Goal: Information Seeking & Learning: Learn about a topic

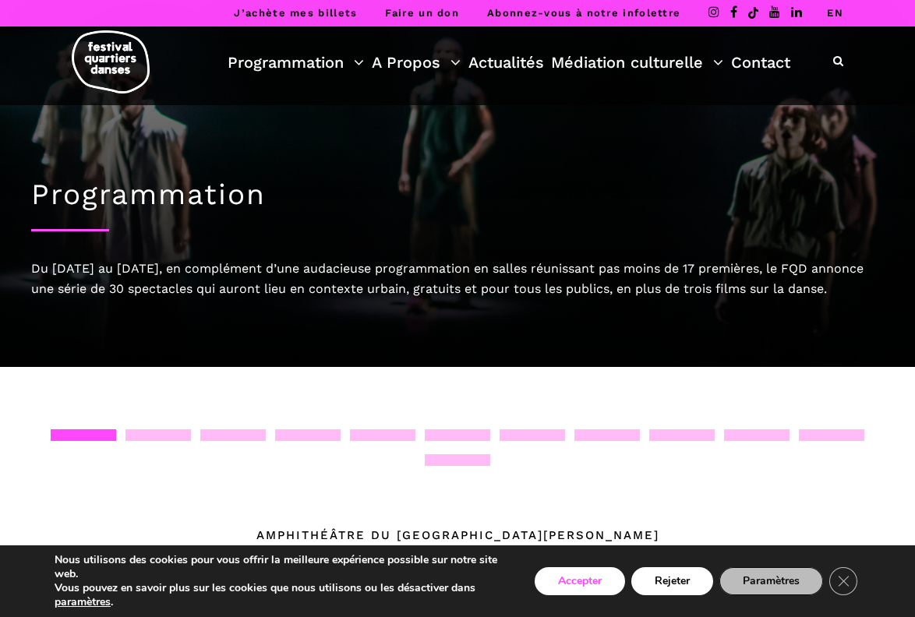
click at [572, 581] on button "Accepter" at bounding box center [580, 581] width 90 height 28
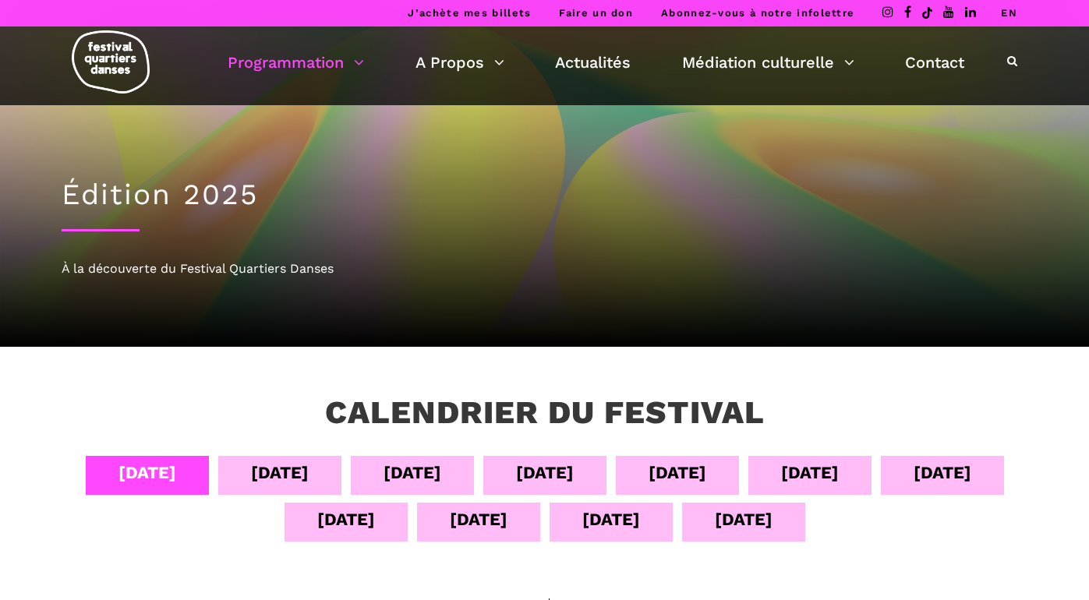
click at [601, 518] on div "13 sept" at bounding box center [611, 519] width 58 height 27
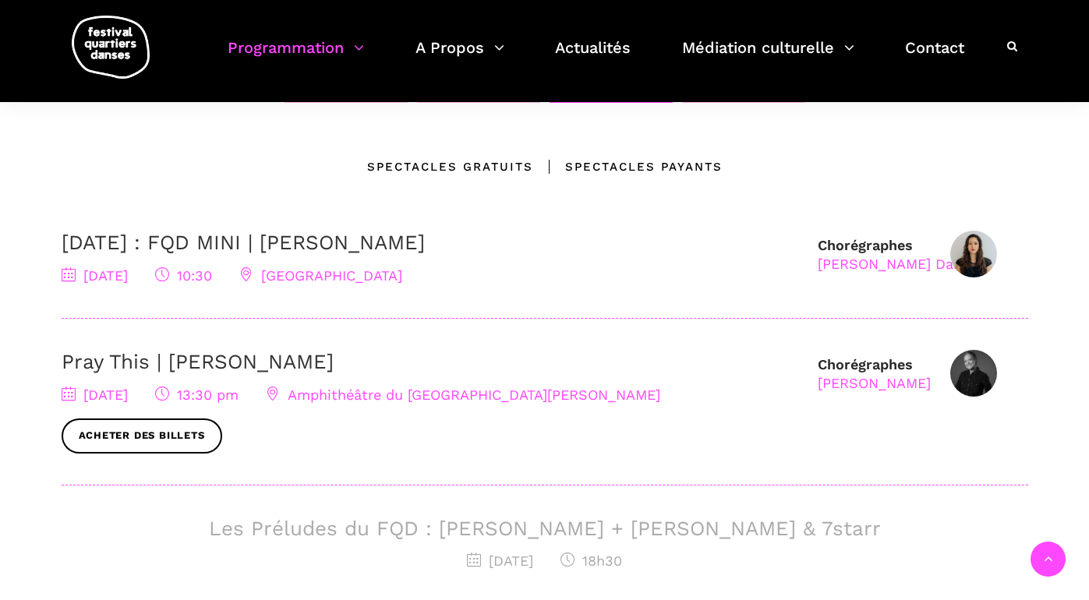
scroll to position [442, 0]
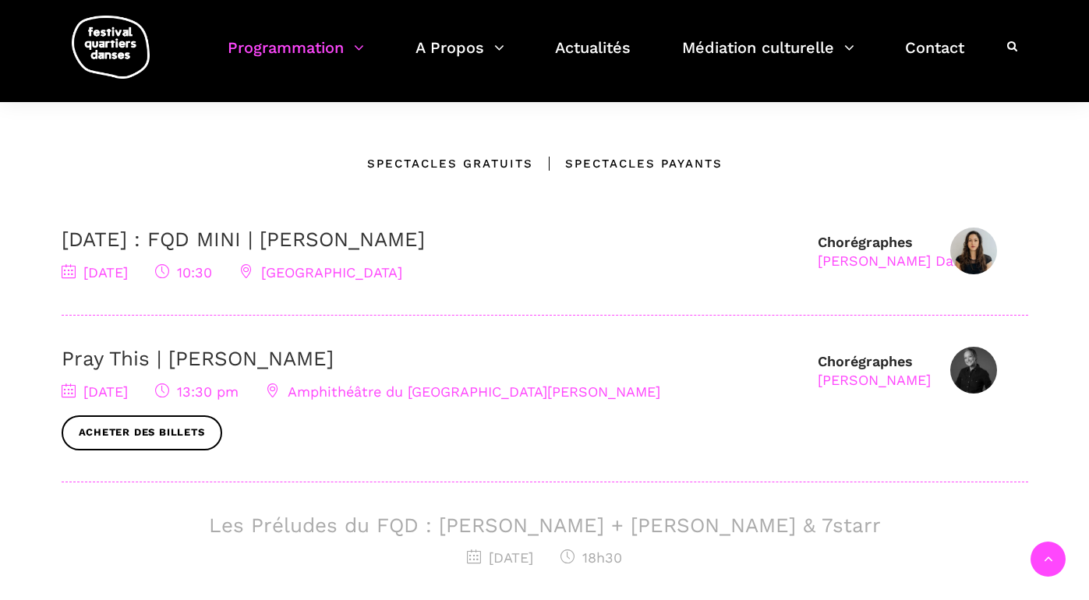
click at [969, 368] on img at bounding box center [973, 370] width 47 height 47
click at [873, 378] on div "Denise Clarke" at bounding box center [874, 380] width 113 height 18
click at [196, 356] on link "Pray This | Denise Clarke" at bounding box center [198, 358] width 272 height 23
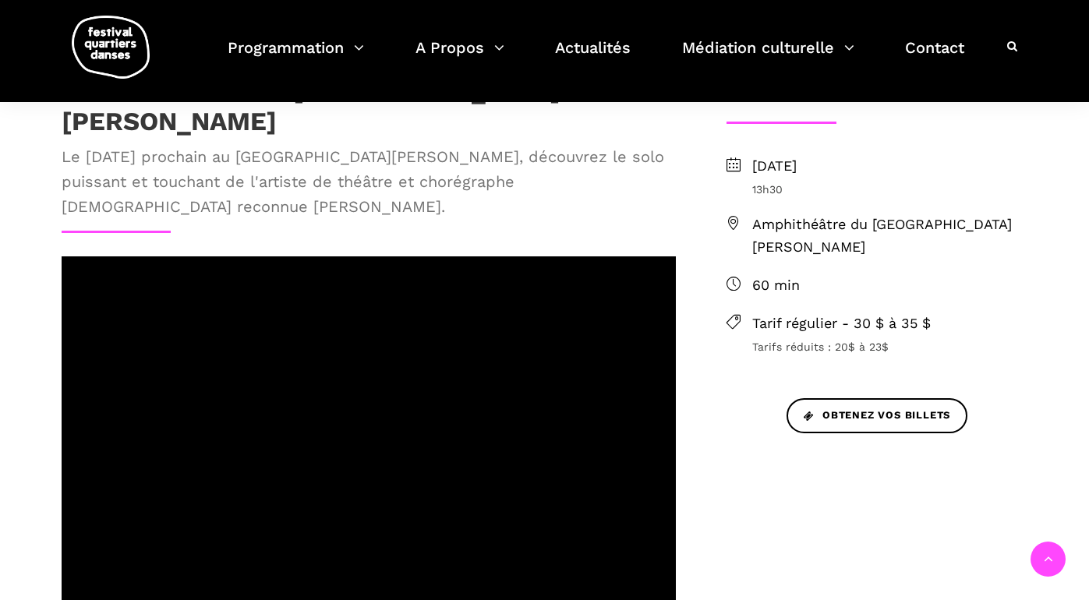
scroll to position [387, 0]
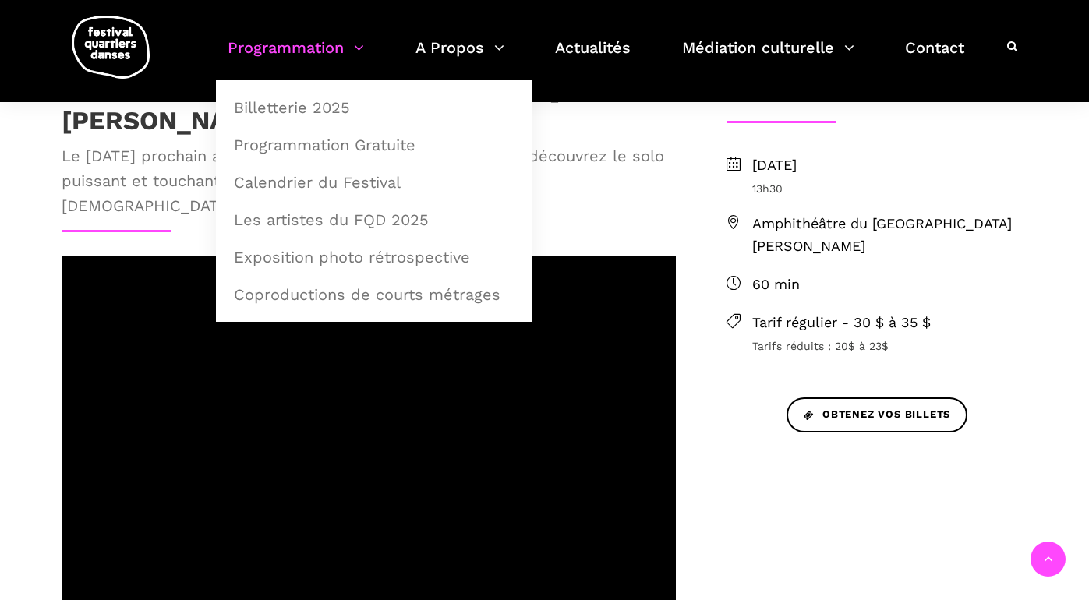
click at [324, 44] on link "Programmation" at bounding box center [296, 57] width 136 height 46
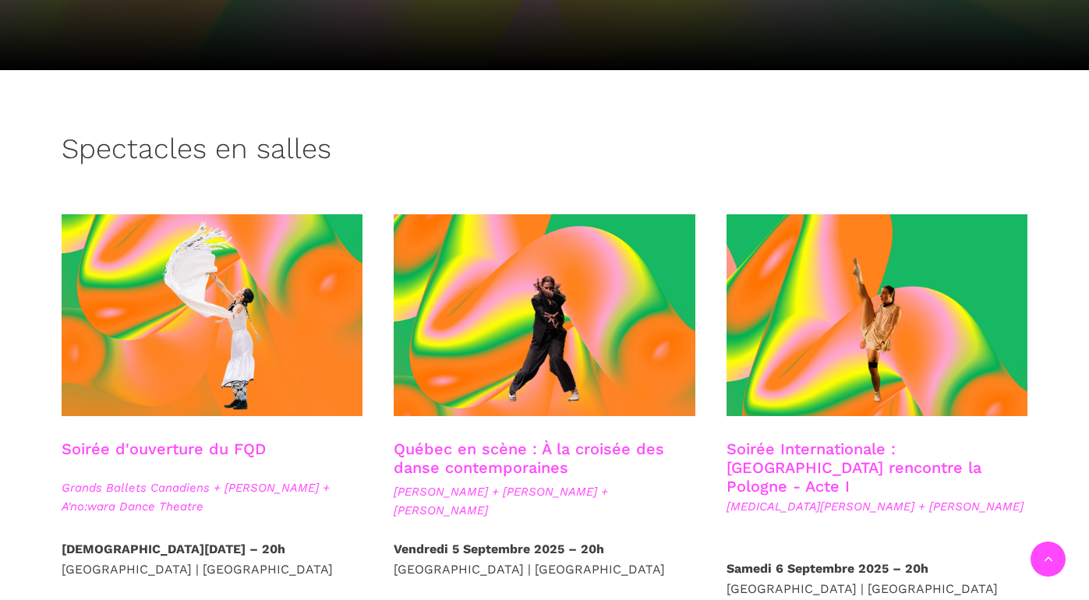
scroll to position [387, 0]
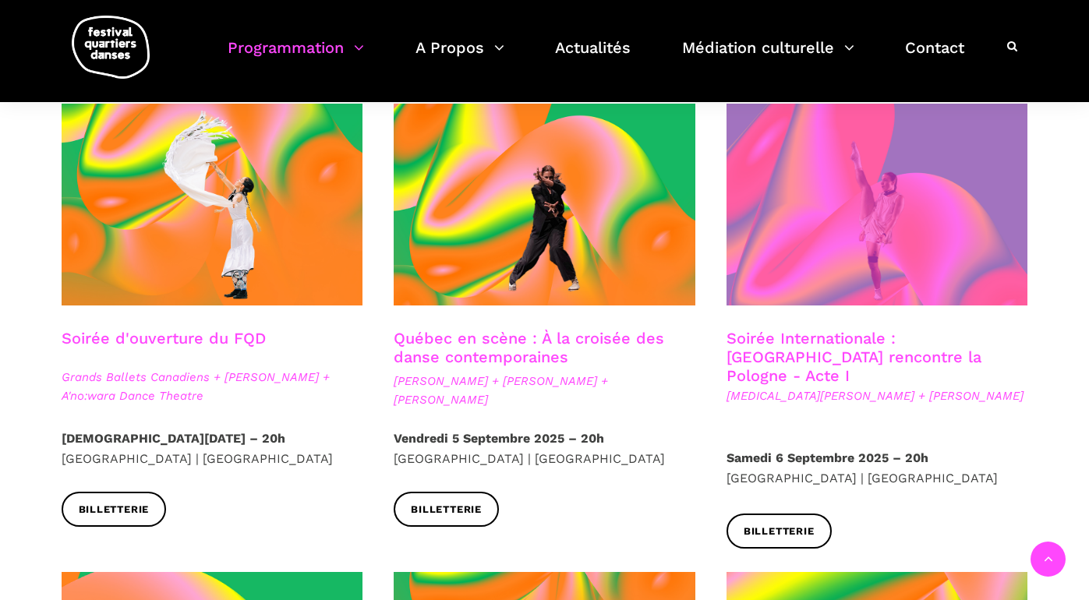
click at [893, 198] on span at bounding box center [877, 205] width 302 height 202
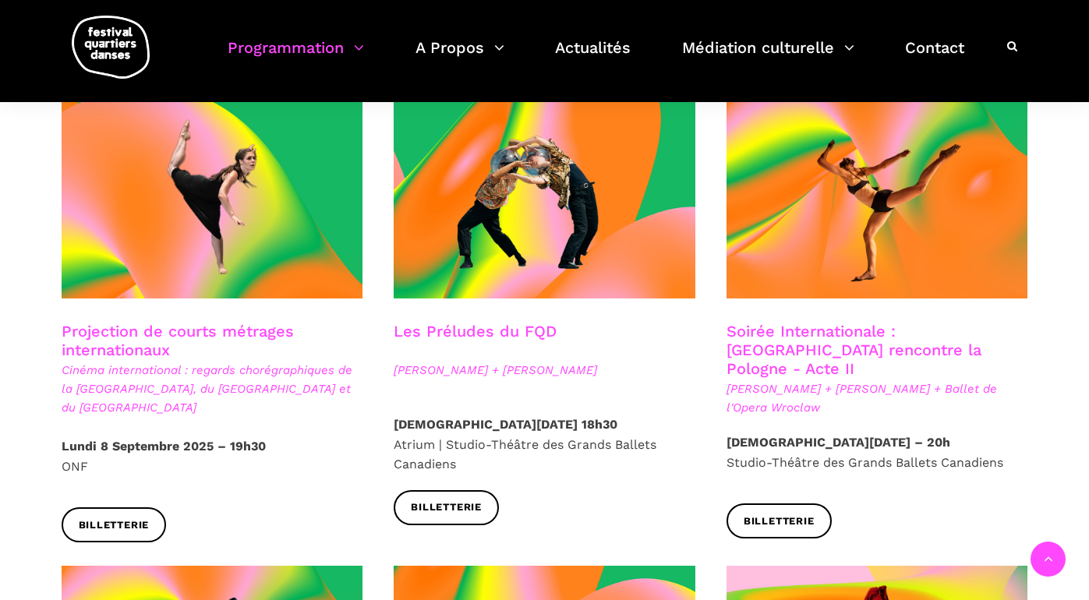
scroll to position [1318, 0]
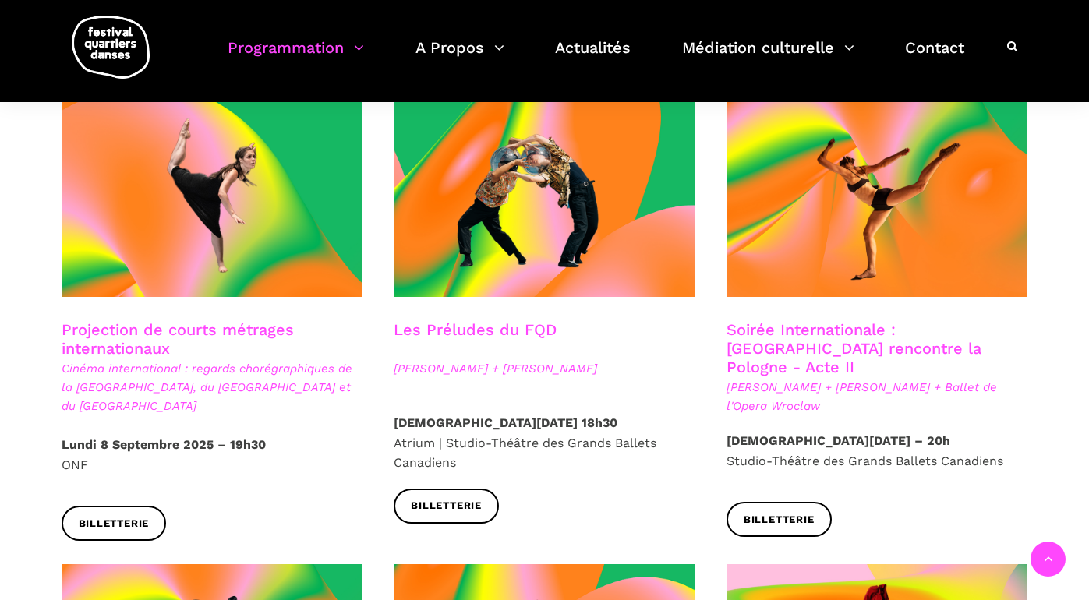
click at [916, 433] on strong "[DEMOGRAPHIC_DATA][DATE] – 20h" at bounding box center [838, 440] width 224 height 15
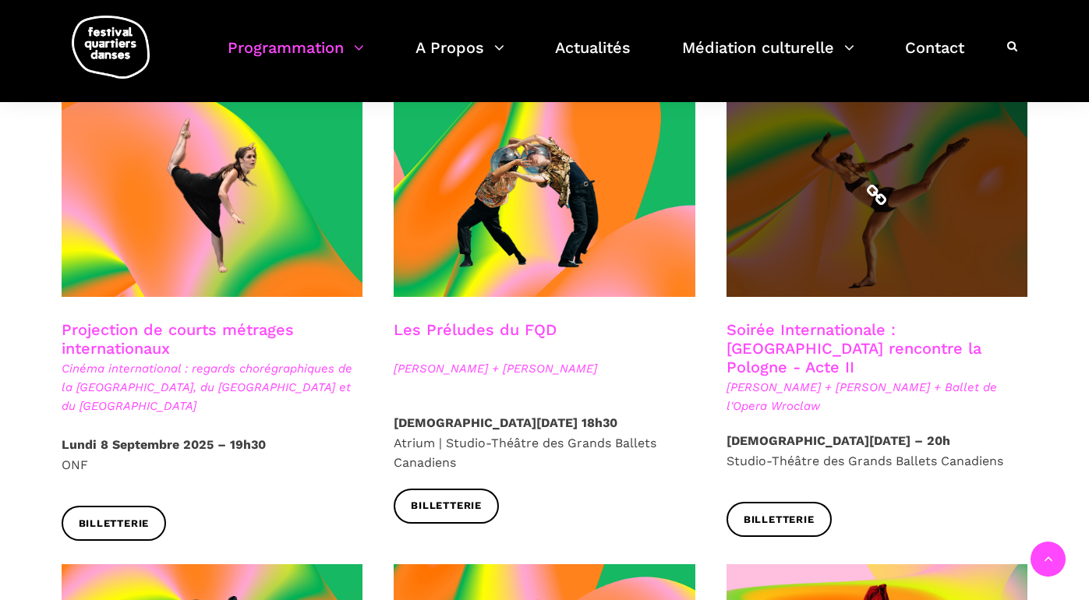
click at [856, 226] on span at bounding box center [877, 196] width 302 height 202
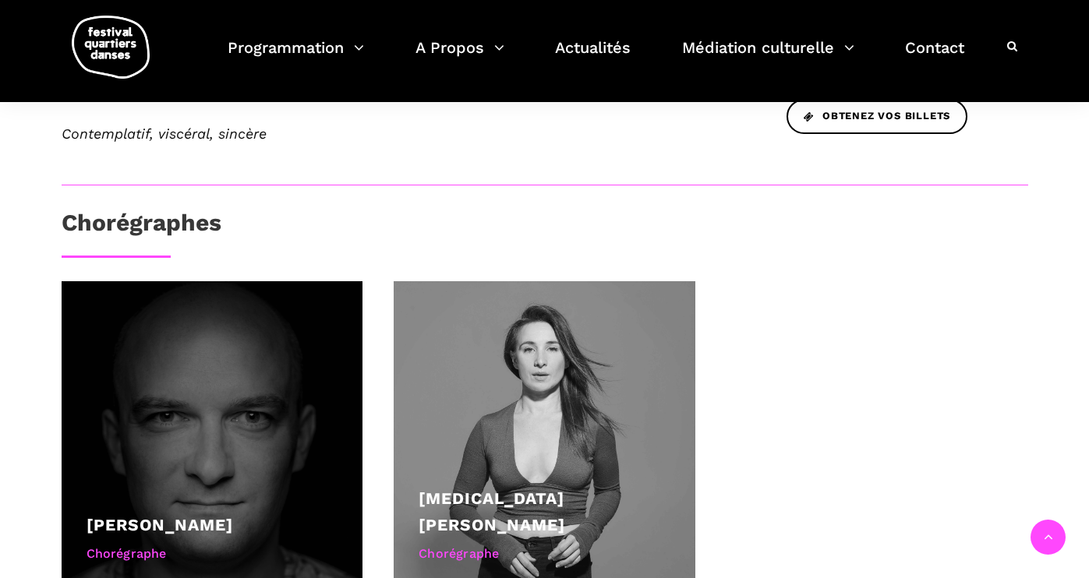
scroll to position [797, 0]
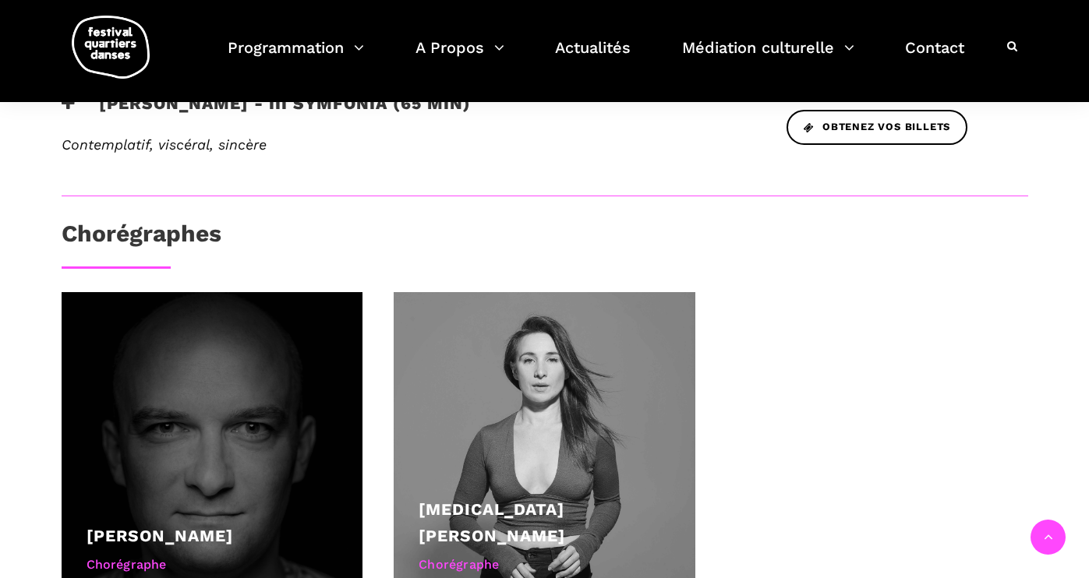
click at [207, 444] on div at bounding box center [213, 443] width 302 height 302
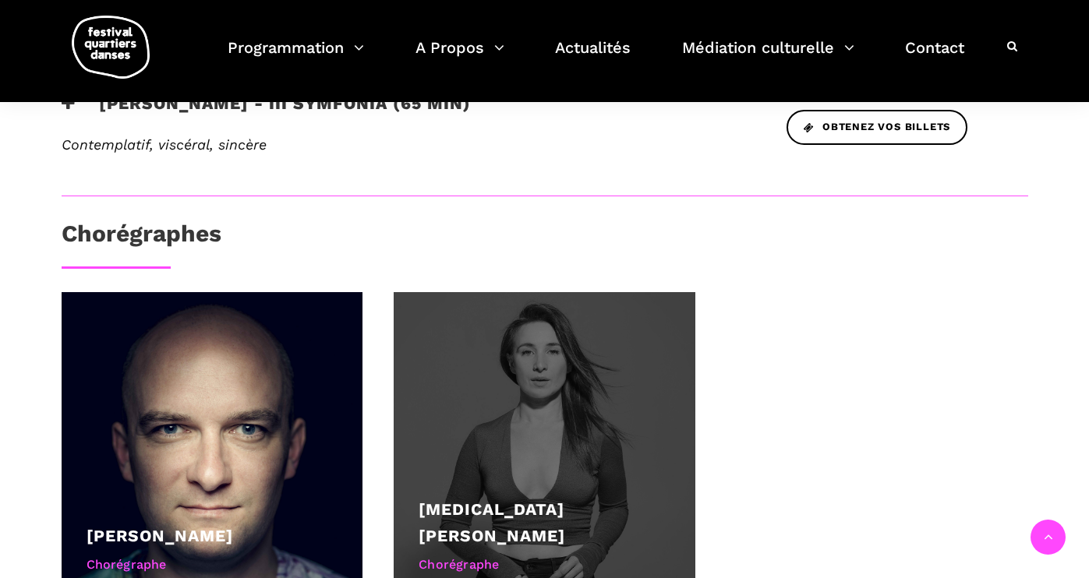
click at [564, 435] on div at bounding box center [545, 443] width 302 height 302
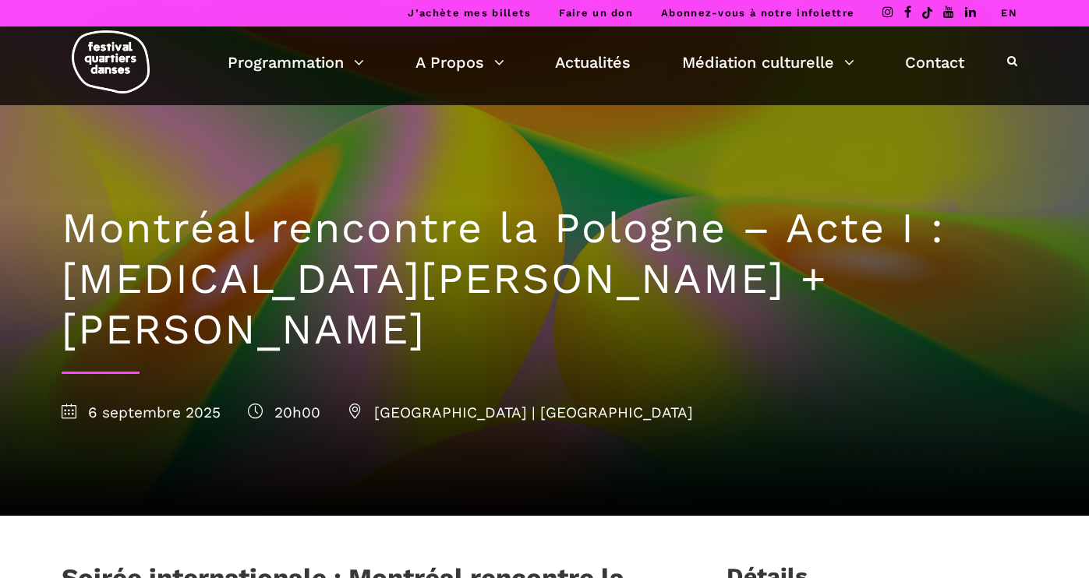
scroll to position [0, 0]
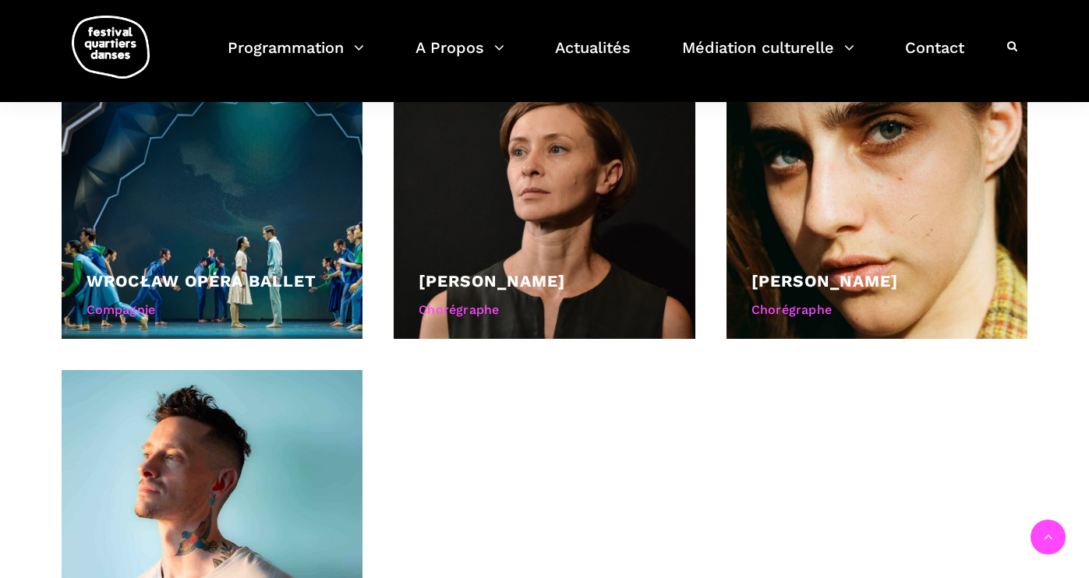
scroll to position [1345, 0]
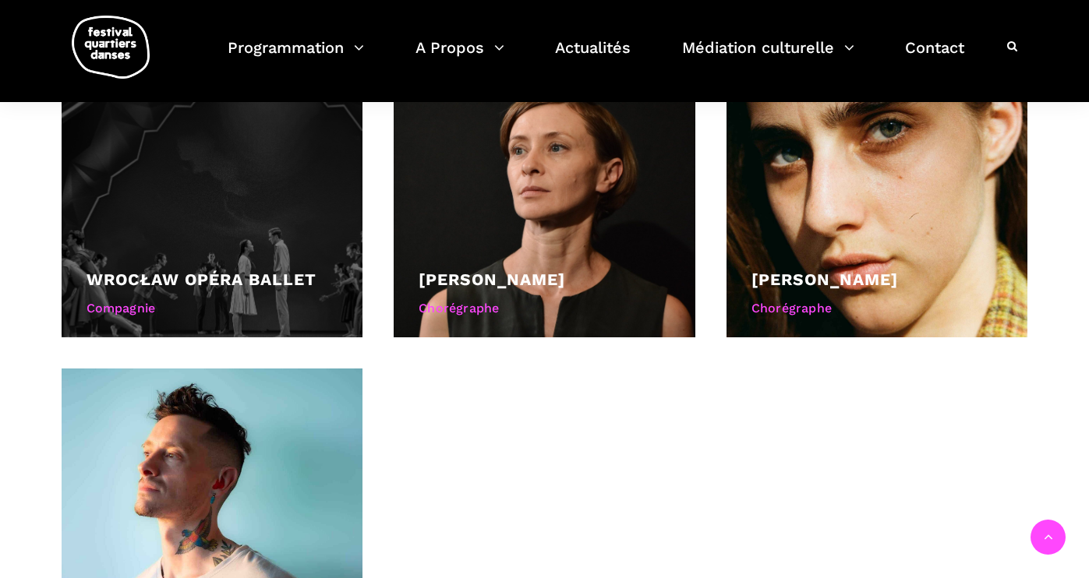
click at [284, 207] on div at bounding box center [213, 187] width 302 height 302
click at [160, 275] on link "Wrocław Opéra Ballet" at bounding box center [202, 279] width 230 height 19
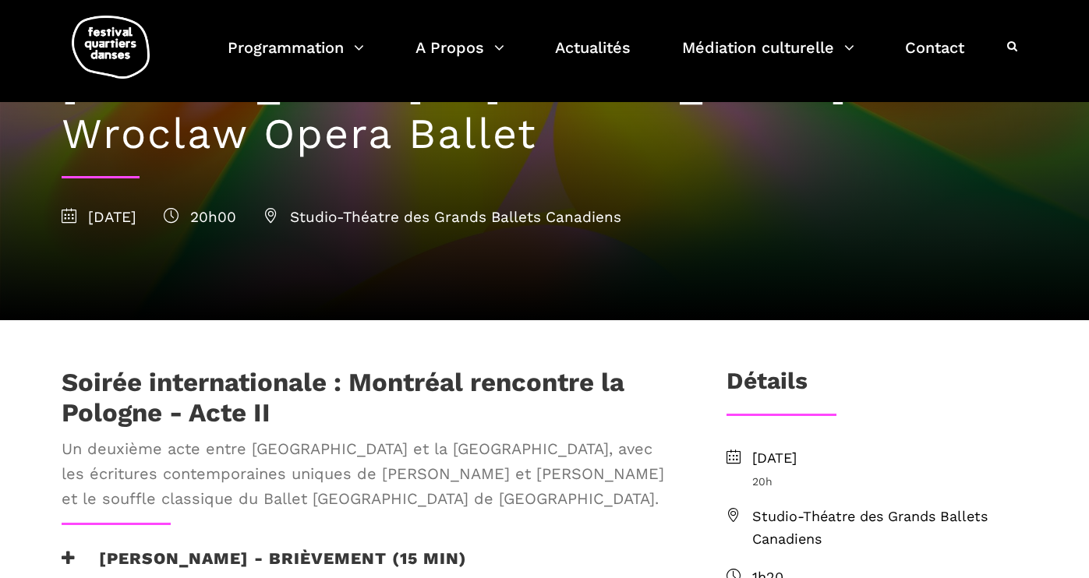
scroll to position [177, 0]
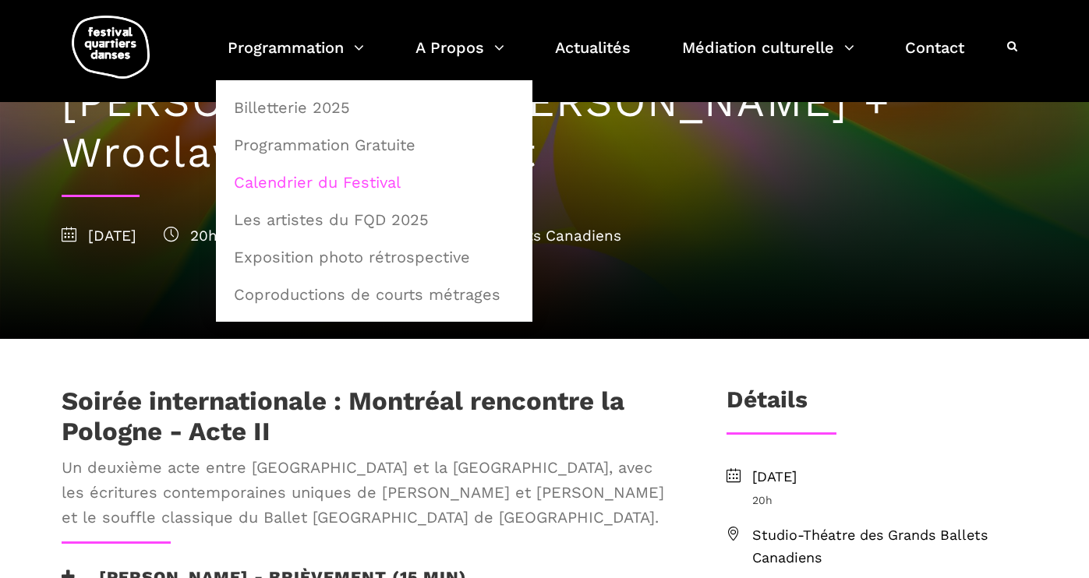
click at [293, 186] on link "Calendrier du Festival" at bounding box center [373, 182] width 299 height 36
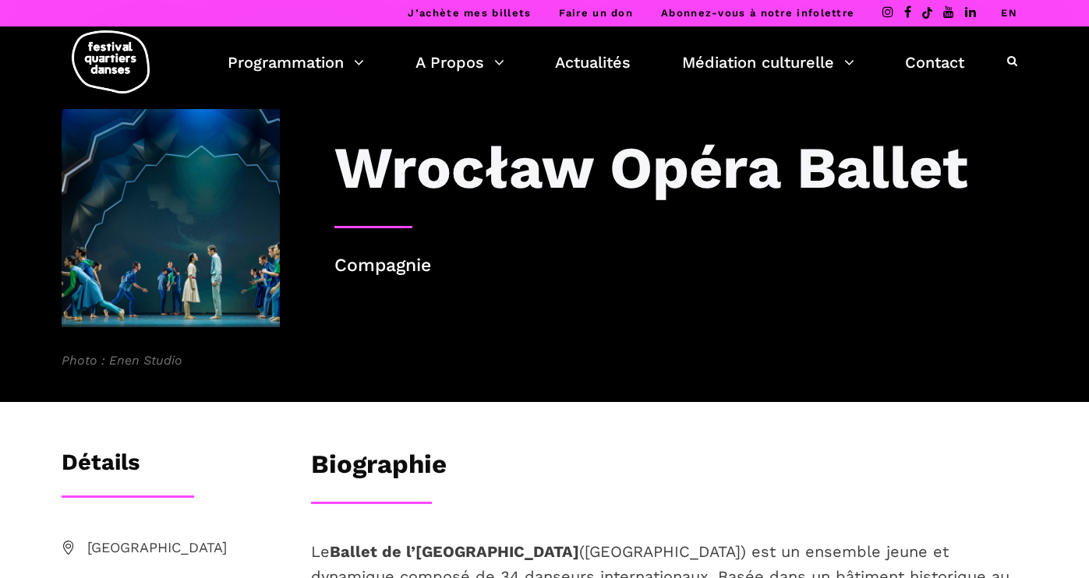
click at [133, 302] on img at bounding box center [171, 218] width 218 height 218
click at [197, 253] on img at bounding box center [171, 218] width 218 height 218
click at [158, 252] on img at bounding box center [171, 218] width 218 height 218
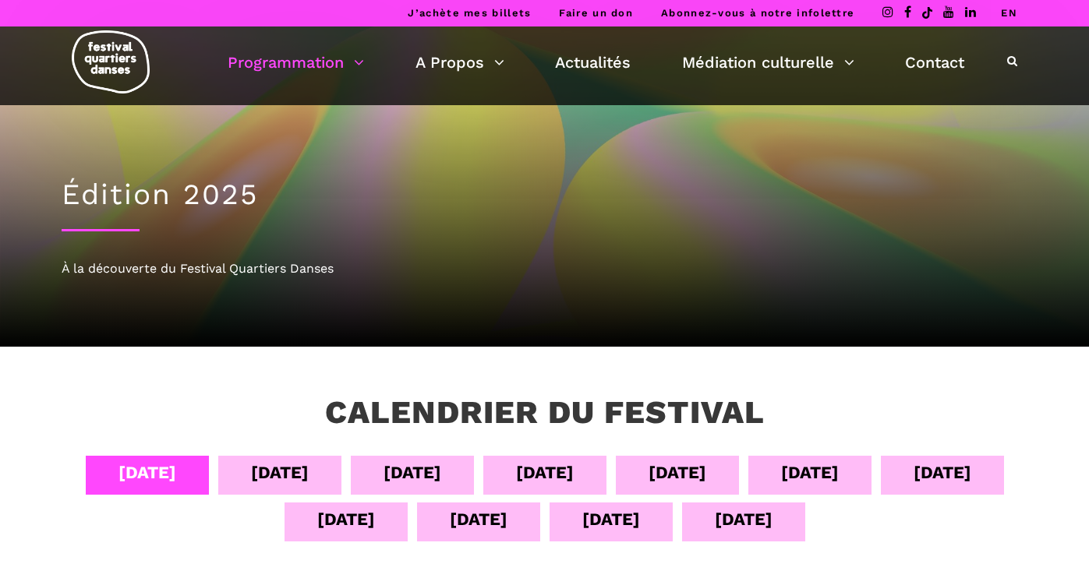
click at [593, 520] on div "[DATE]" at bounding box center [611, 519] width 58 height 27
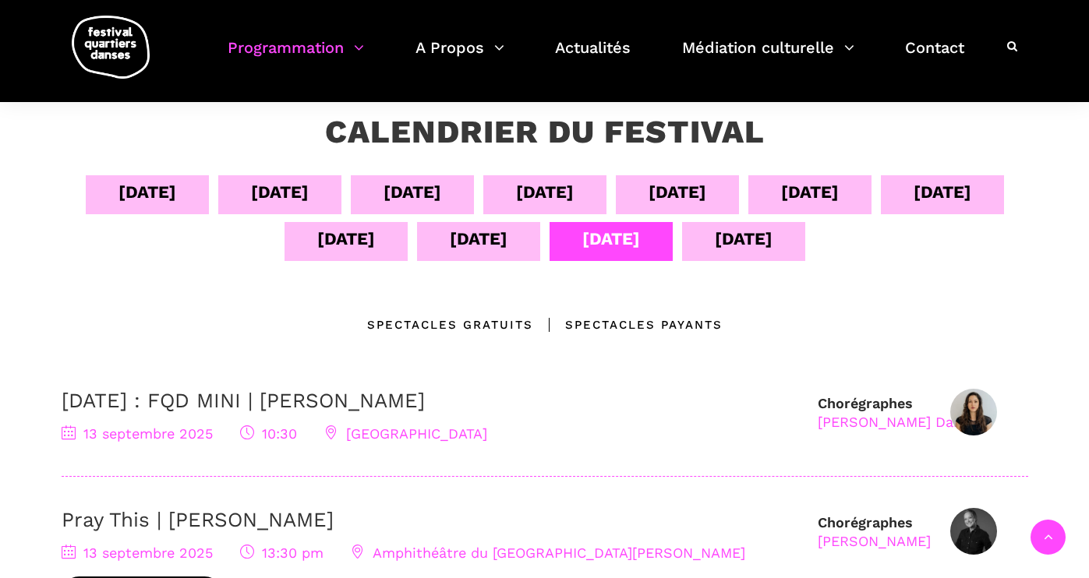
scroll to position [200, 0]
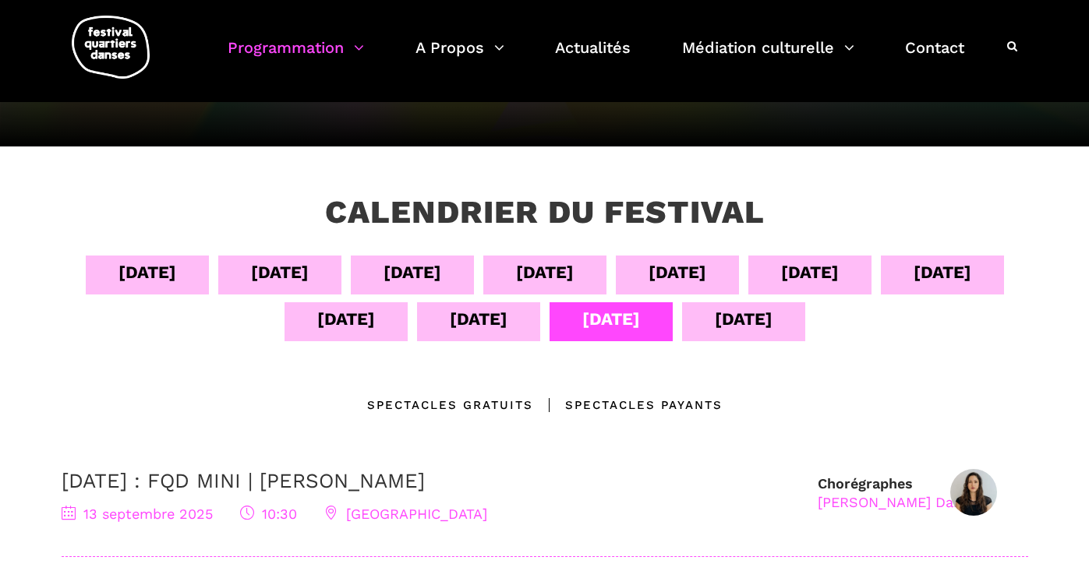
click at [485, 319] on div "[DATE]" at bounding box center [479, 319] width 58 height 27
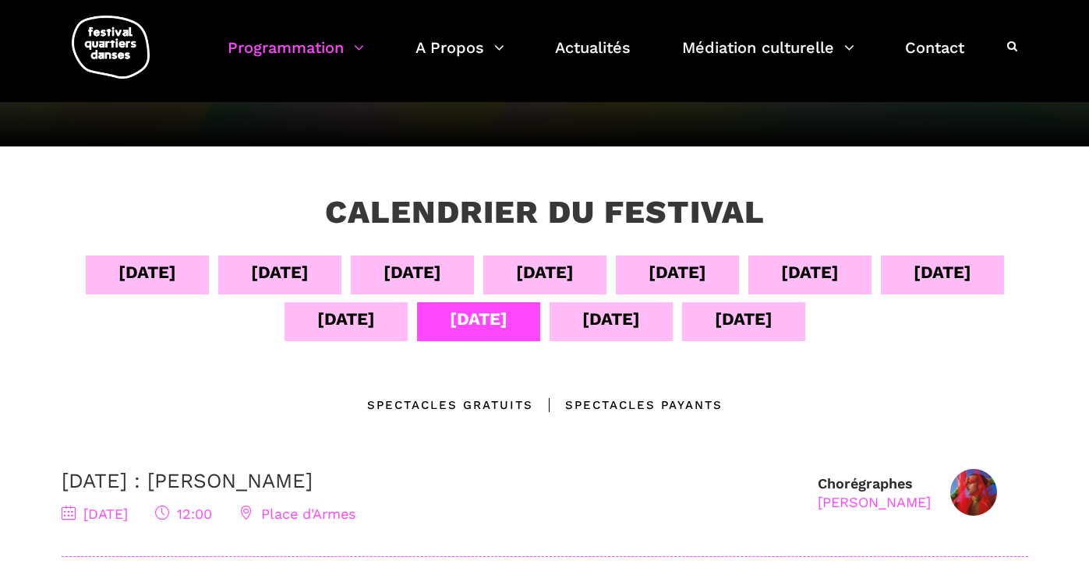
click at [422, 270] on div "[DATE]" at bounding box center [413, 272] width 58 height 27
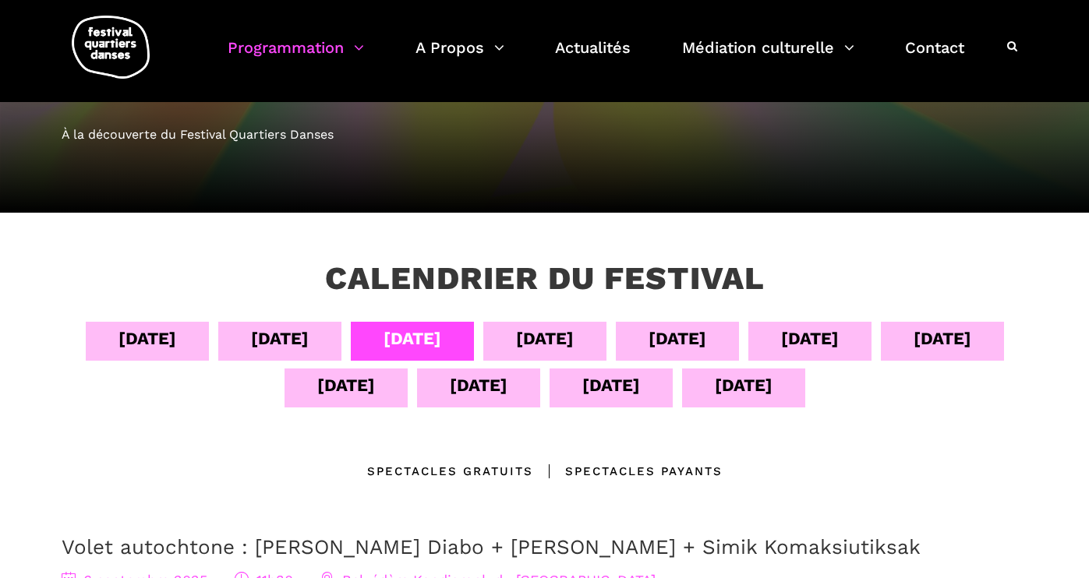
scroll to position [128, 0]
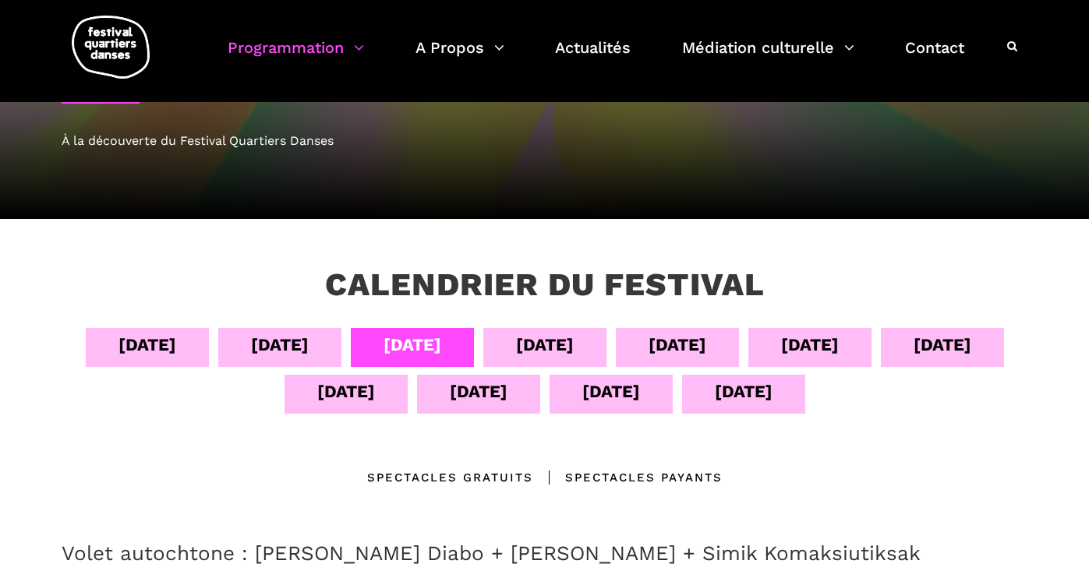
click at [360, 392] on div "[DATE]" at bounding box center [346, 391] width 58 height 27
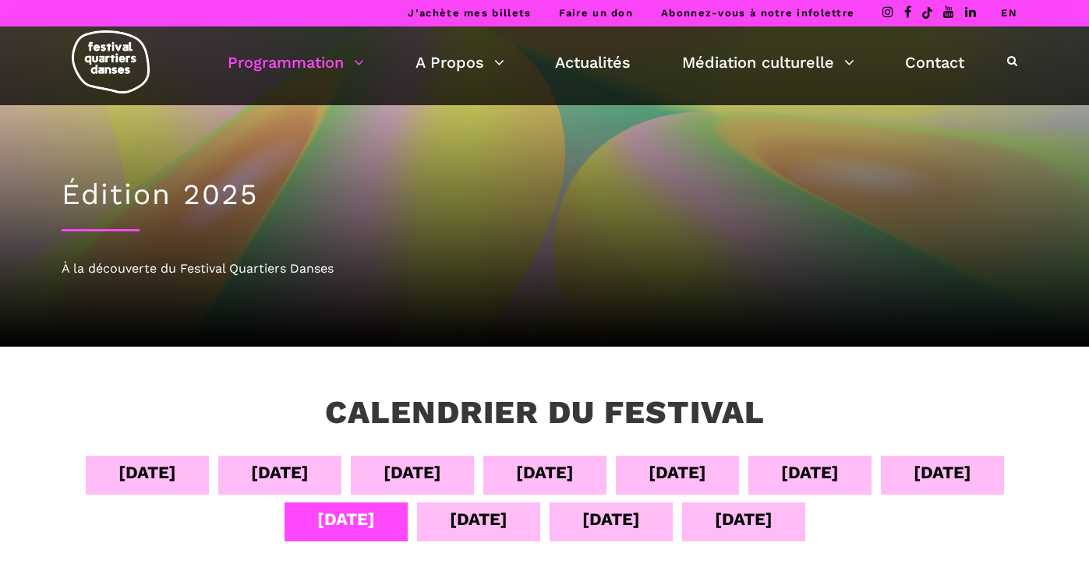
scroll to position [0, 0]
click at [472, 518] on div "[DATE]" at bounding box center [479, 519] width 58 height 27
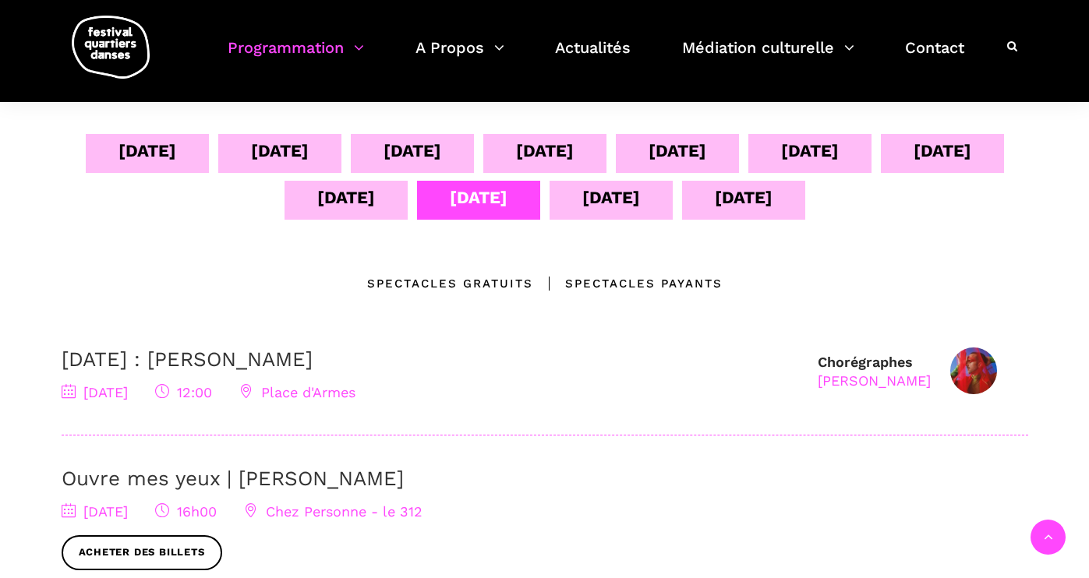
scroll to position [323, 0]
click at [588, 203] on div "13 sept" at bounding box center [611, 196] width 58 height 27
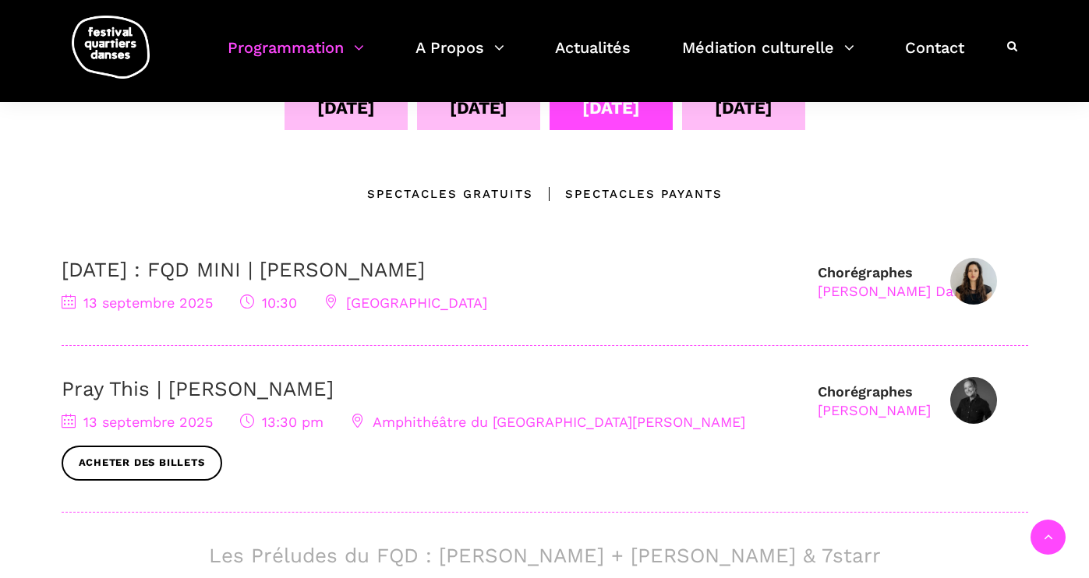
scroll to position [412, 0]
click at [451, 108] on div "12 sept" at bounding box center [479, 107] width 58 height 27
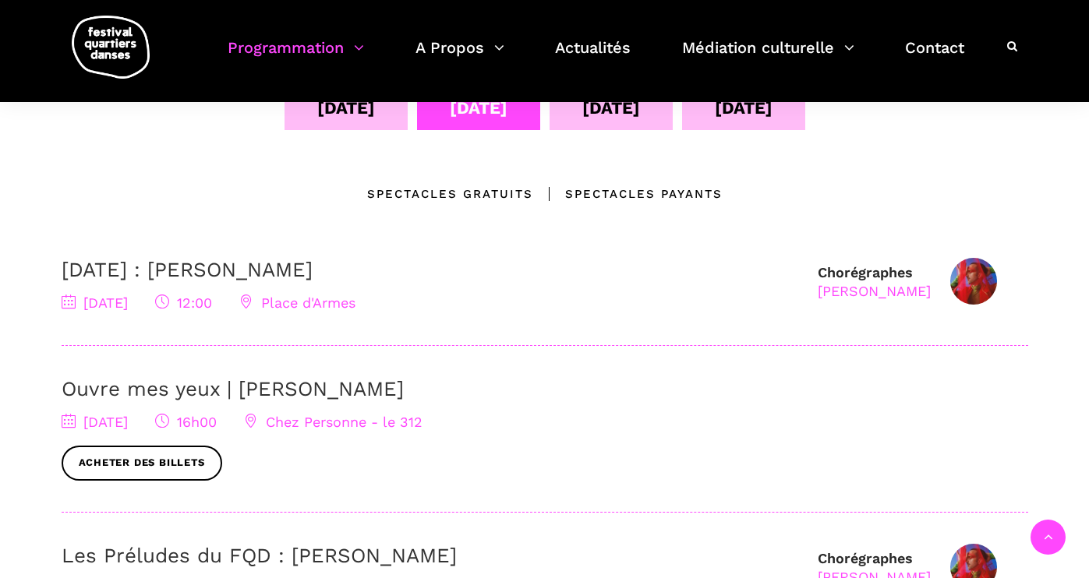
click at [231, 269] on link "[DATE] : [PERSON_NAME]" at bounding box center [187, 269] width 251 height 23
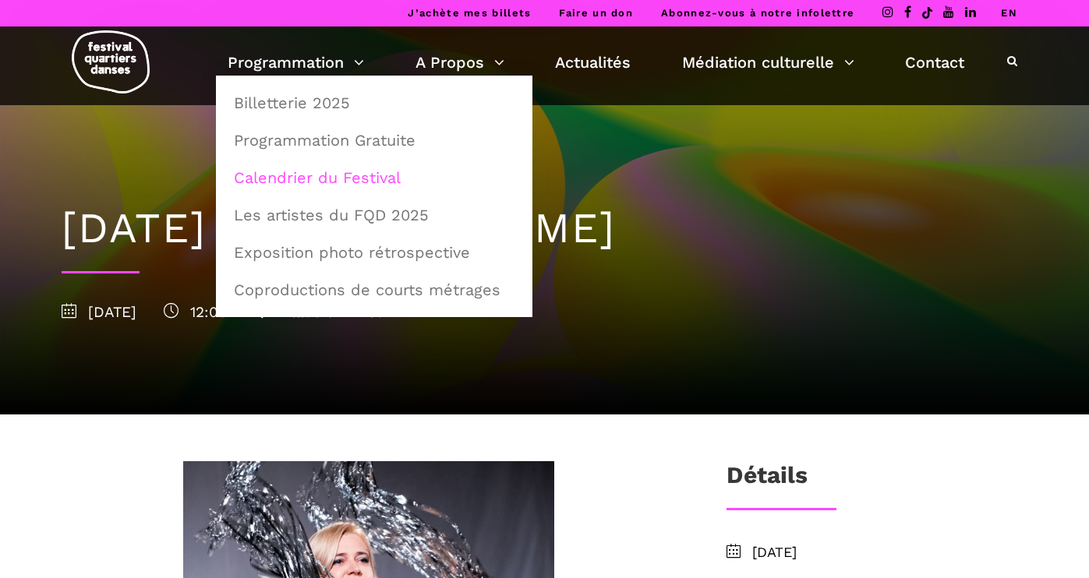
click at [335, 172] on link "Calendrier du Festival" at bounding box center [373, 178] width 299 height 36
click at [337, 177] on link "Calendrier du Festival" at bounding box center [373, 178] width 299 height 36
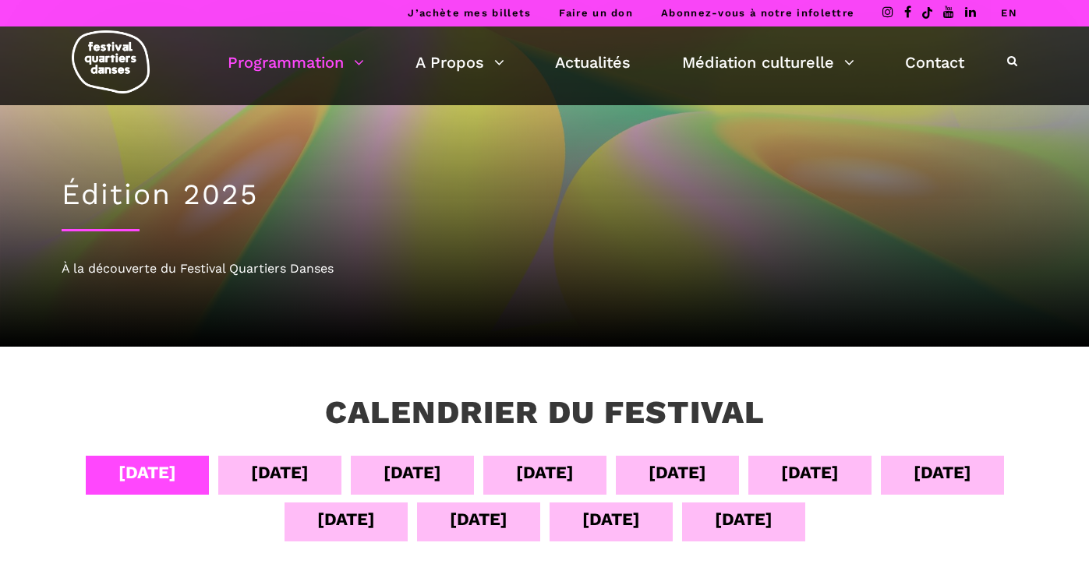
click at [417, 469] on div "[DATE]" at bounding box center [413, 472] width 58 height 27
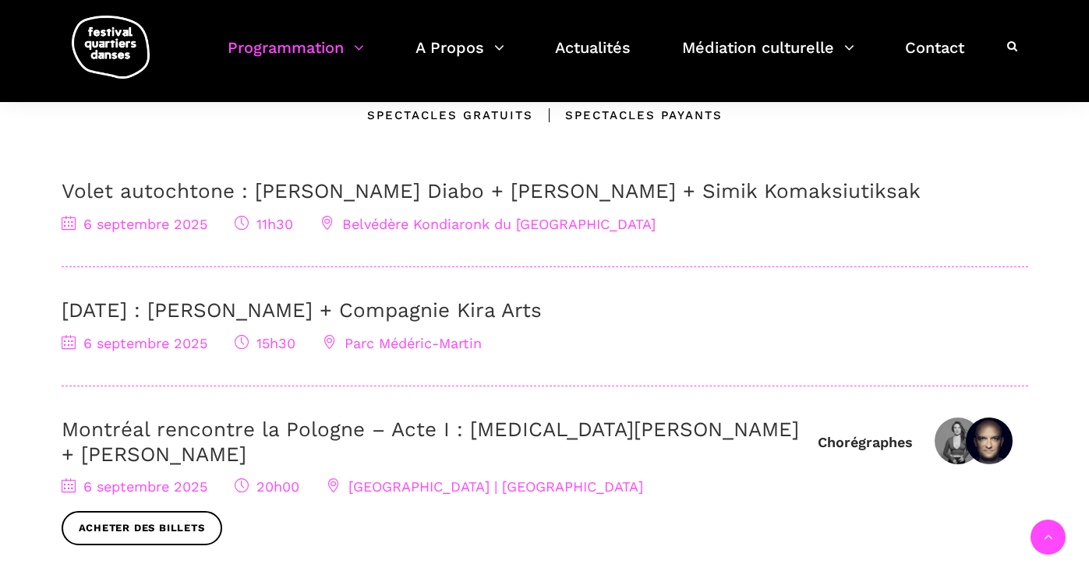
scroll to position [489, 0]
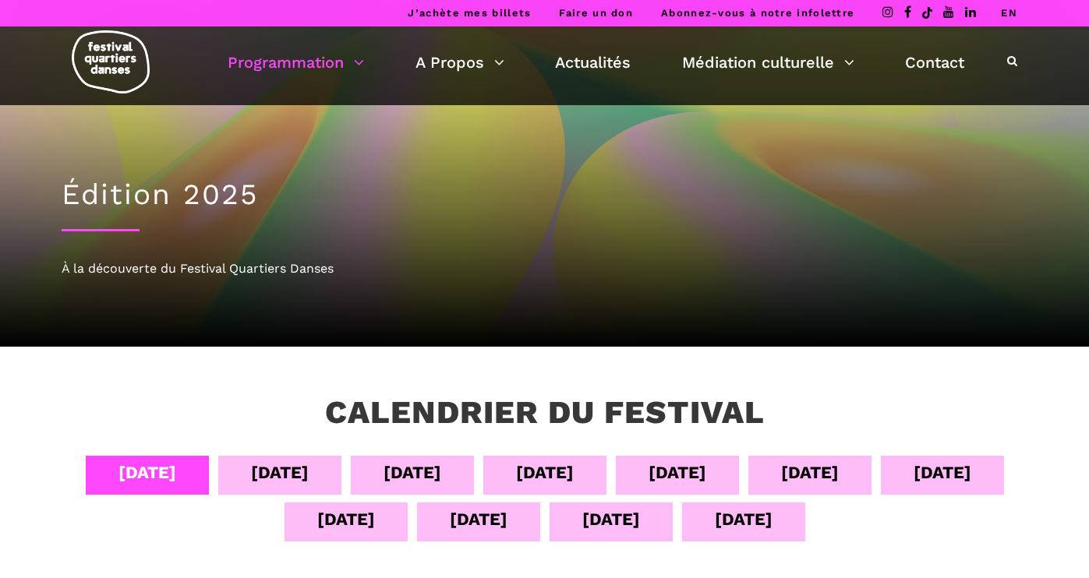
click at [341, 527] on div "[DATE]" at bounding box center [346, 519] width 58 height 27
